Goal: Find specific page/section: Find specific page/section

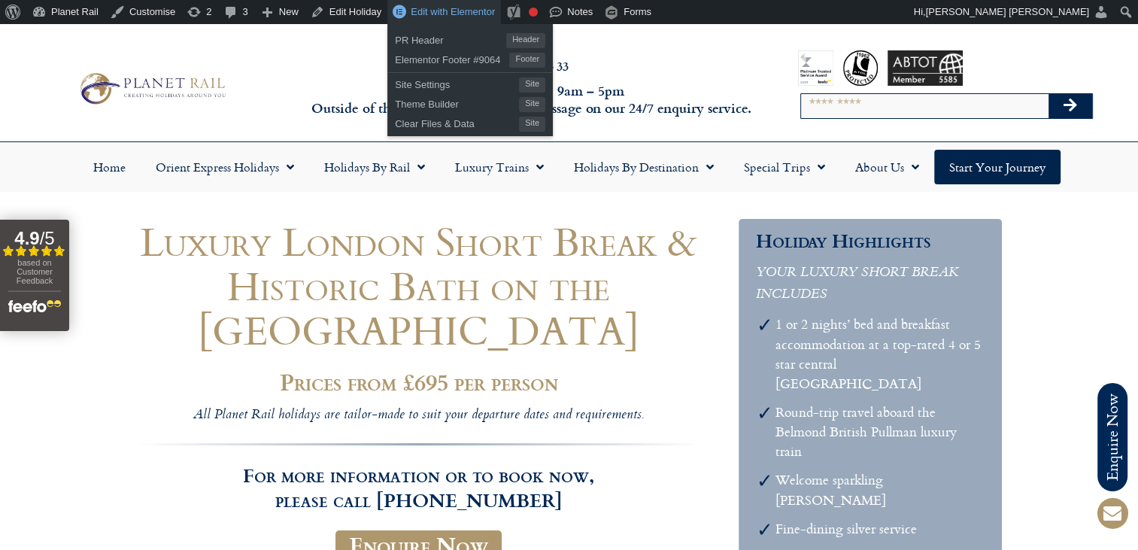
click at [434, 11] on span "Edit with Elementor" at bounding box center [453, 11] width 84 height 11
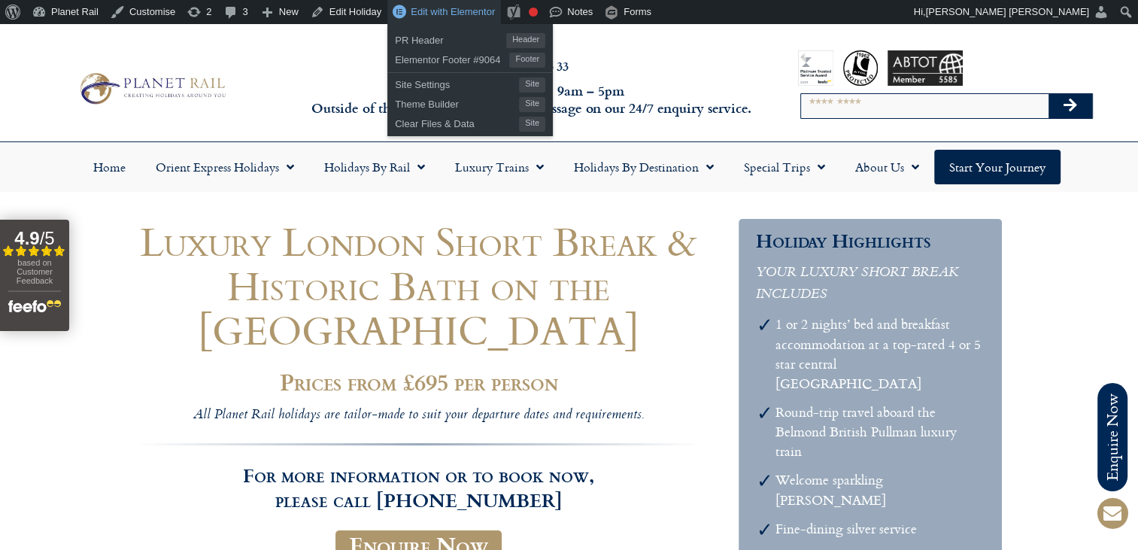
click at [423, 9] on span "Edit with Elementor" at bounding box center [453, 11] width 84 height 11
